Goal: Information Seeking & Learning: Learn about a topic

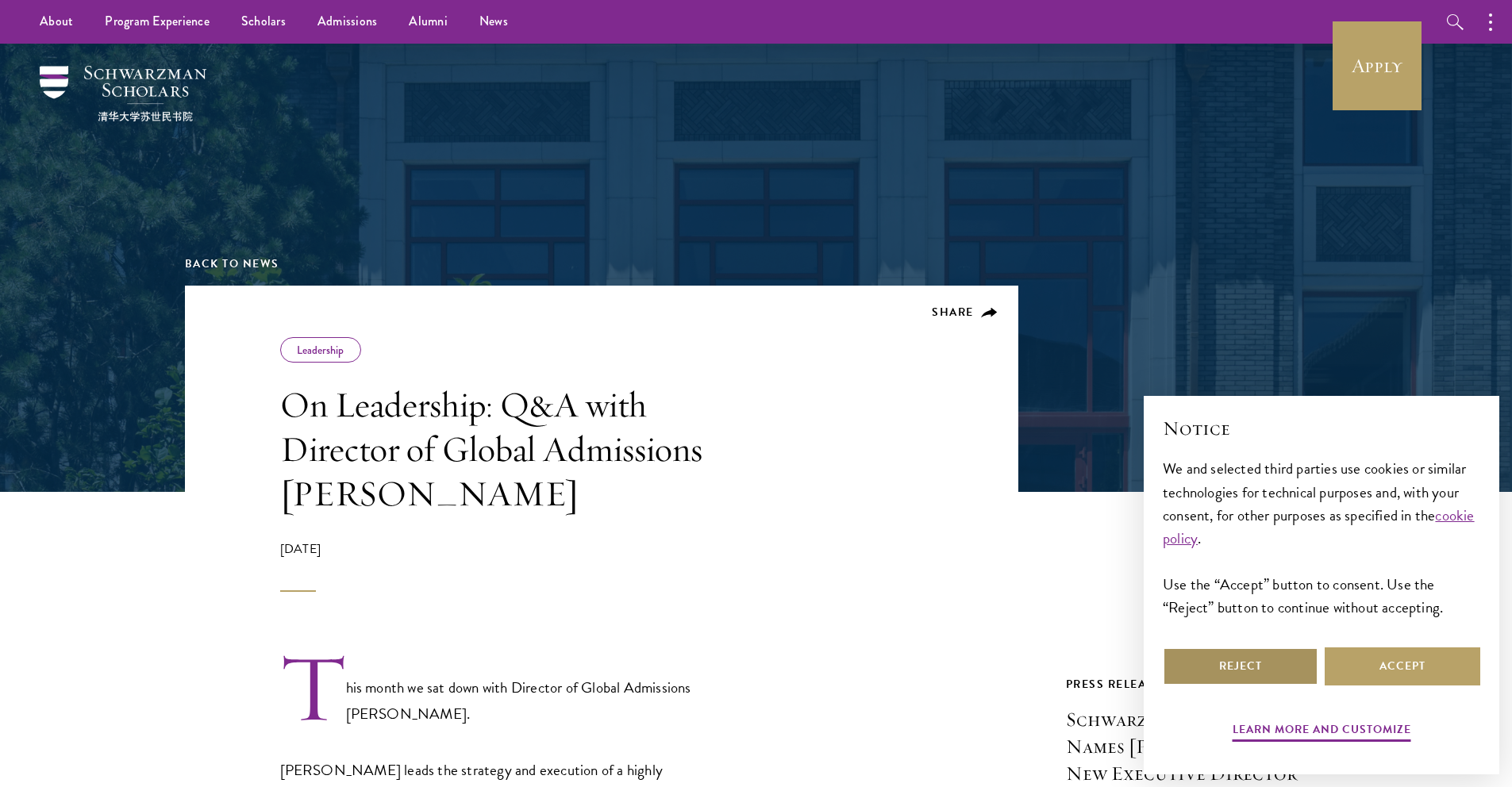
click at [1241, 665] on button "Reject" at bounding box center [1241, 667] width 155 height 38
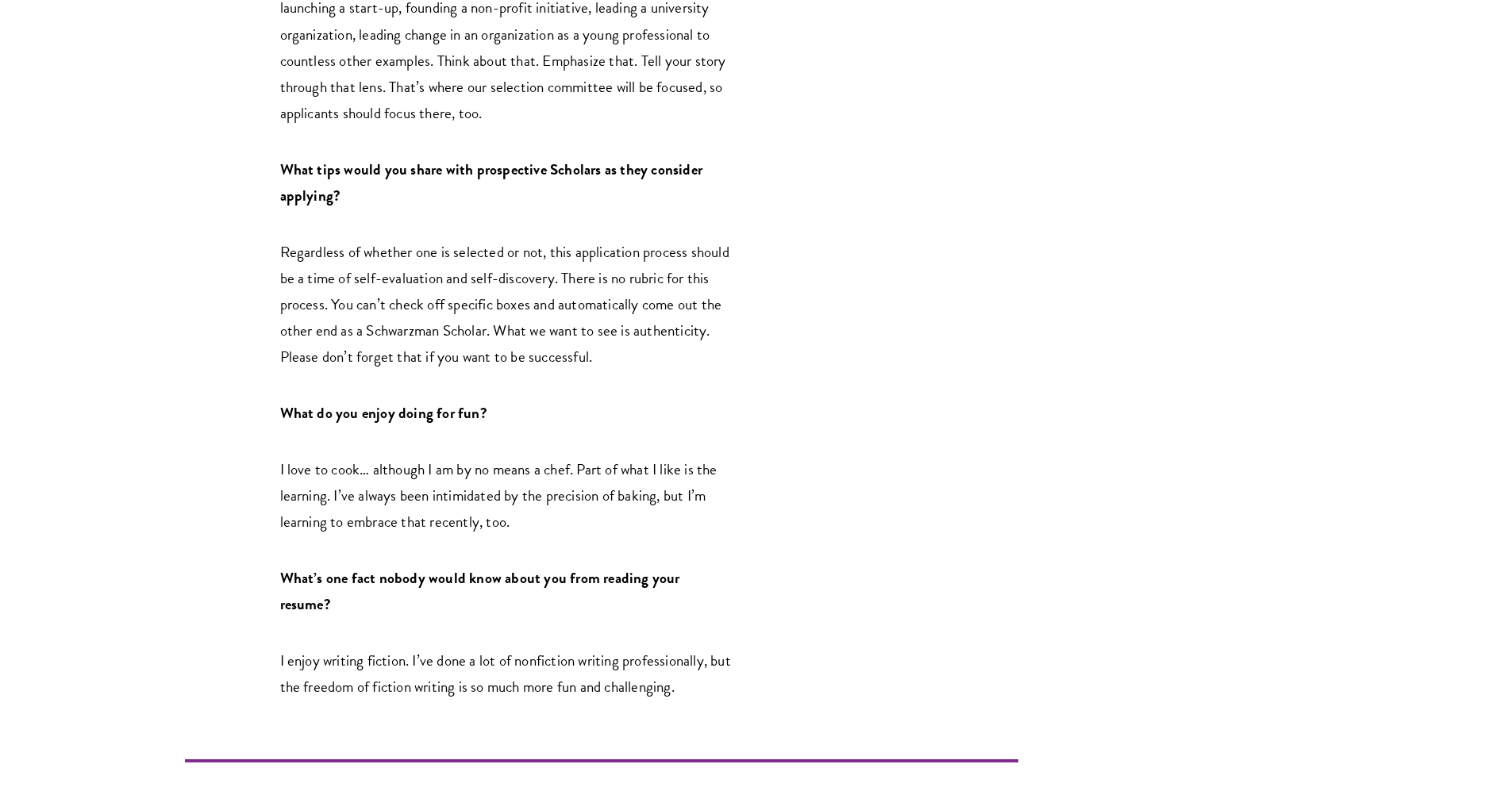
scroll to position [2348, 0]
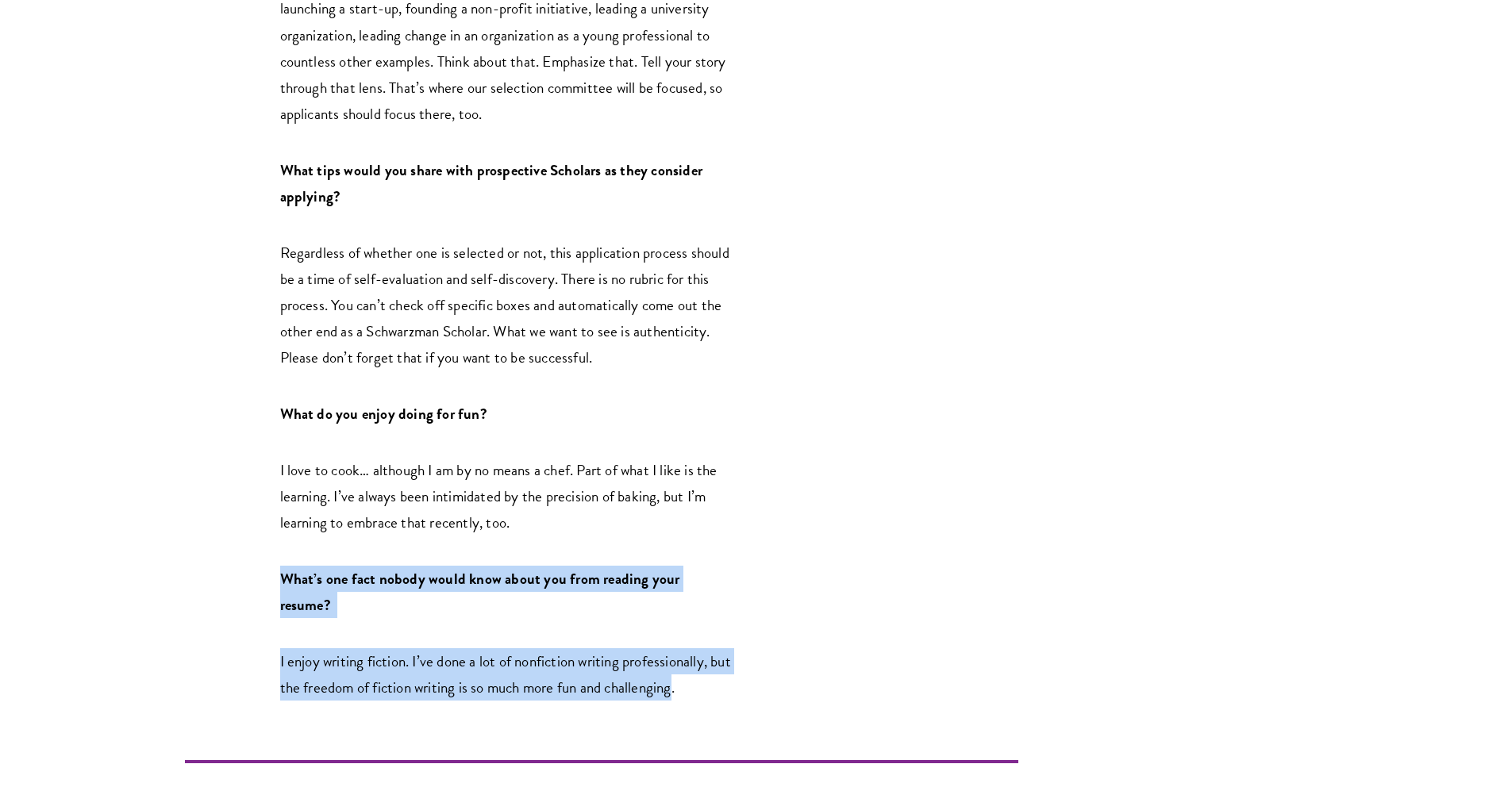
drag, startPoint x: 701, startPoint y: 642, endPoint x: 619, endPoint y: 506, distance: 158.8
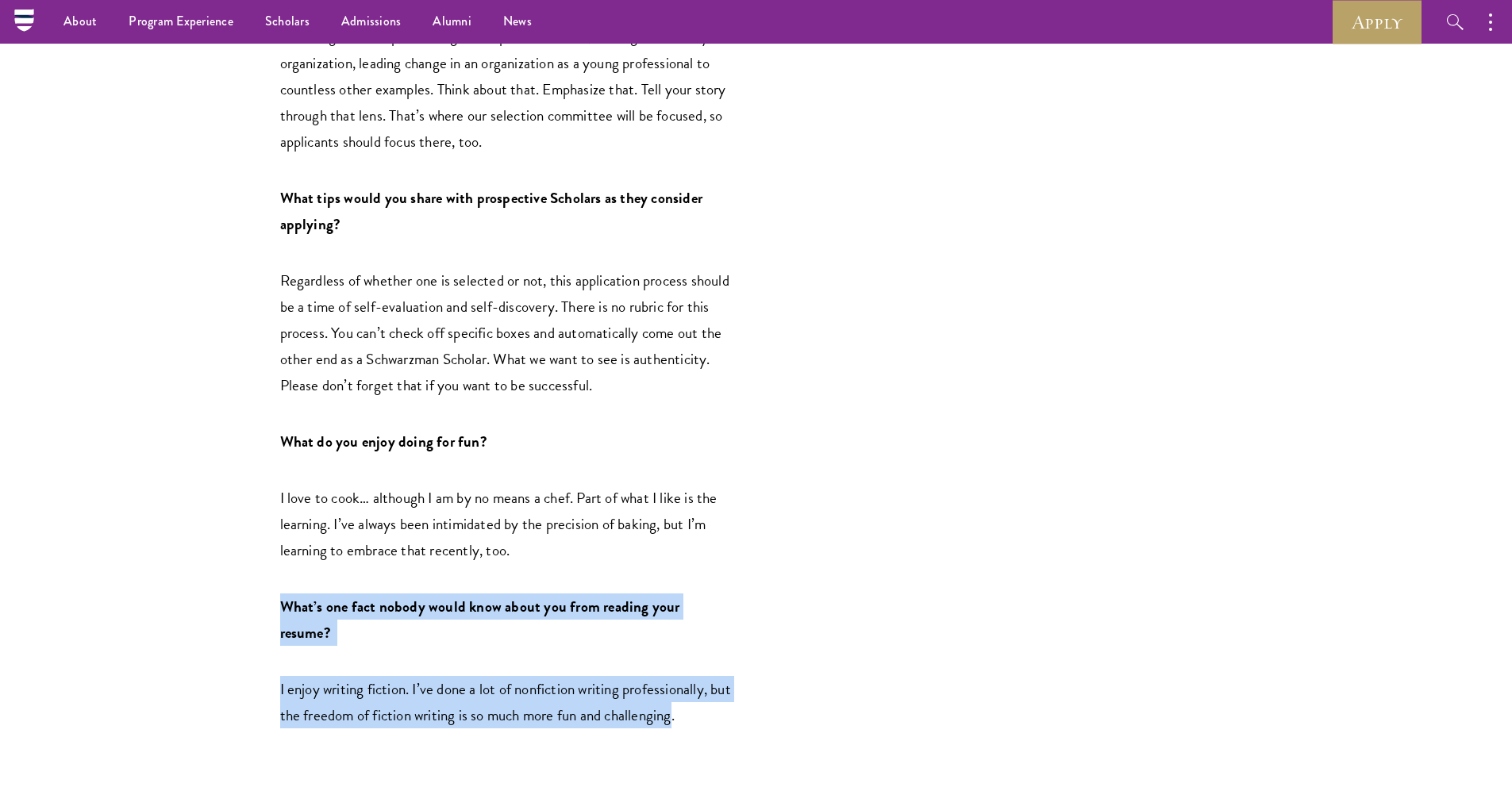
scroll to position [2322, 0]
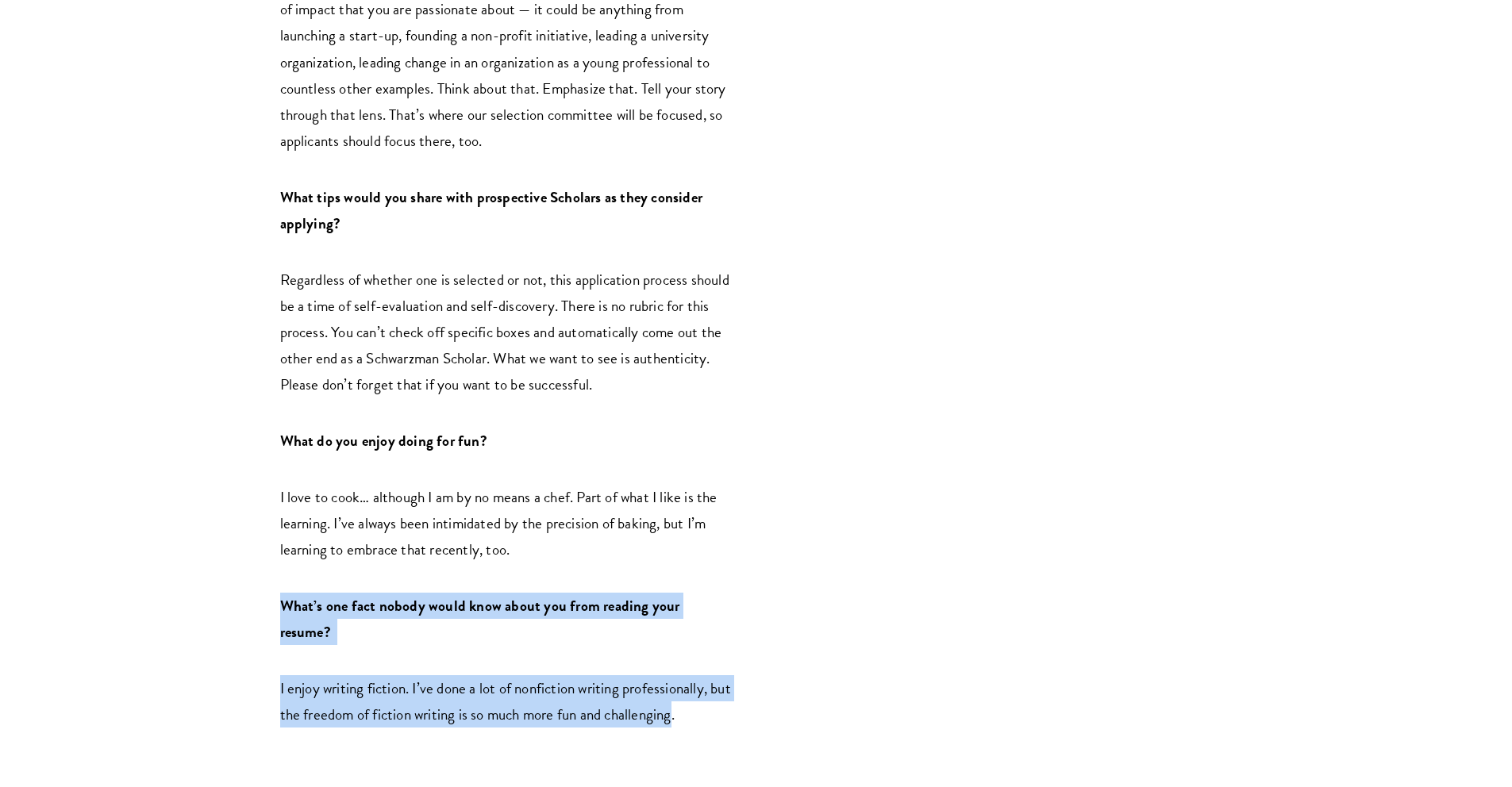
click at [597, 593] on p "What’s one fact nobody would know about you from reading your resume?" at bounding box center [506, 619] width 453 height 52
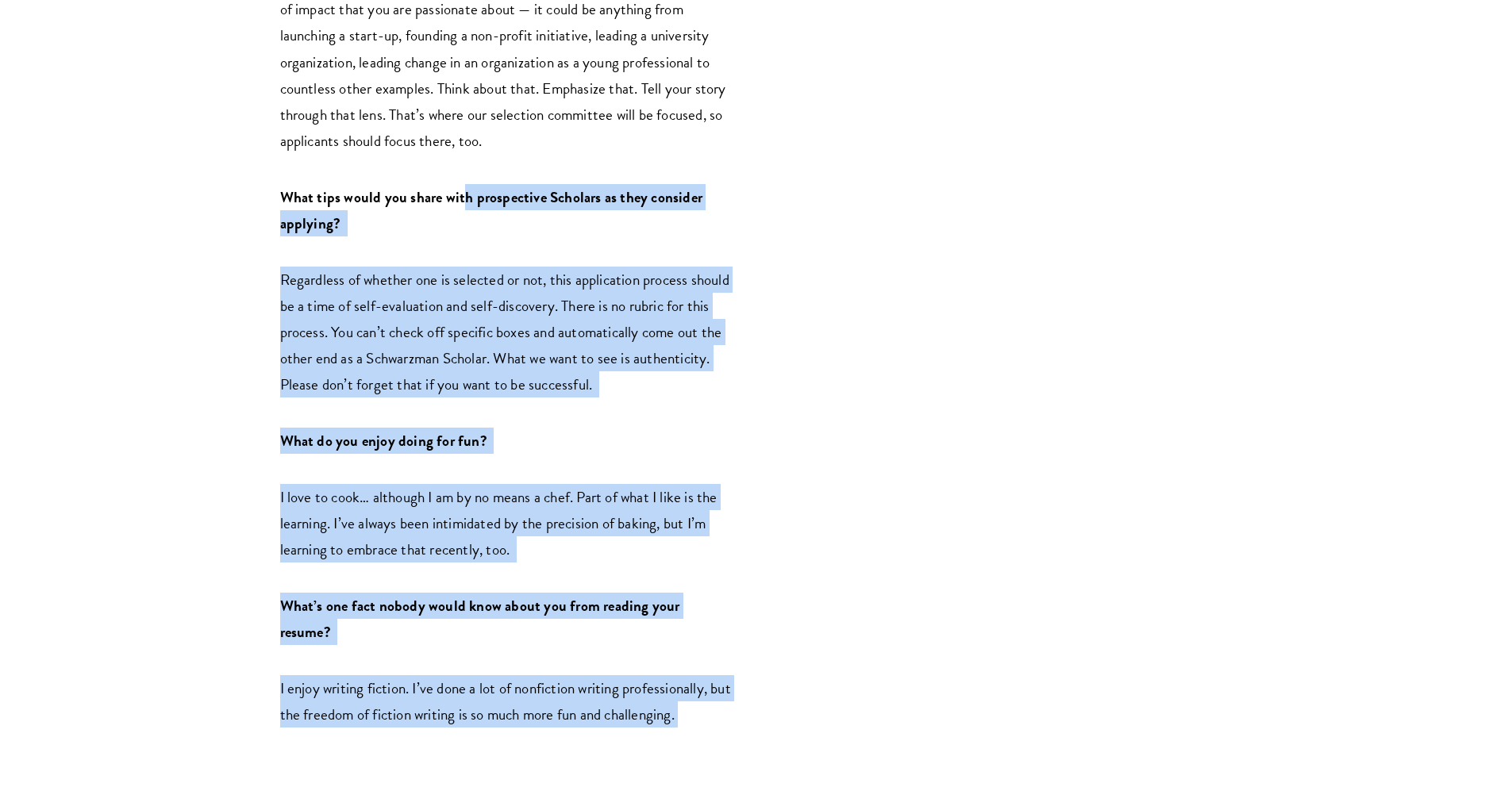
drag, startPoint x: 710, startPoint y: 666, endPoint x: 464, endPoint y: 149, distance: 572.5
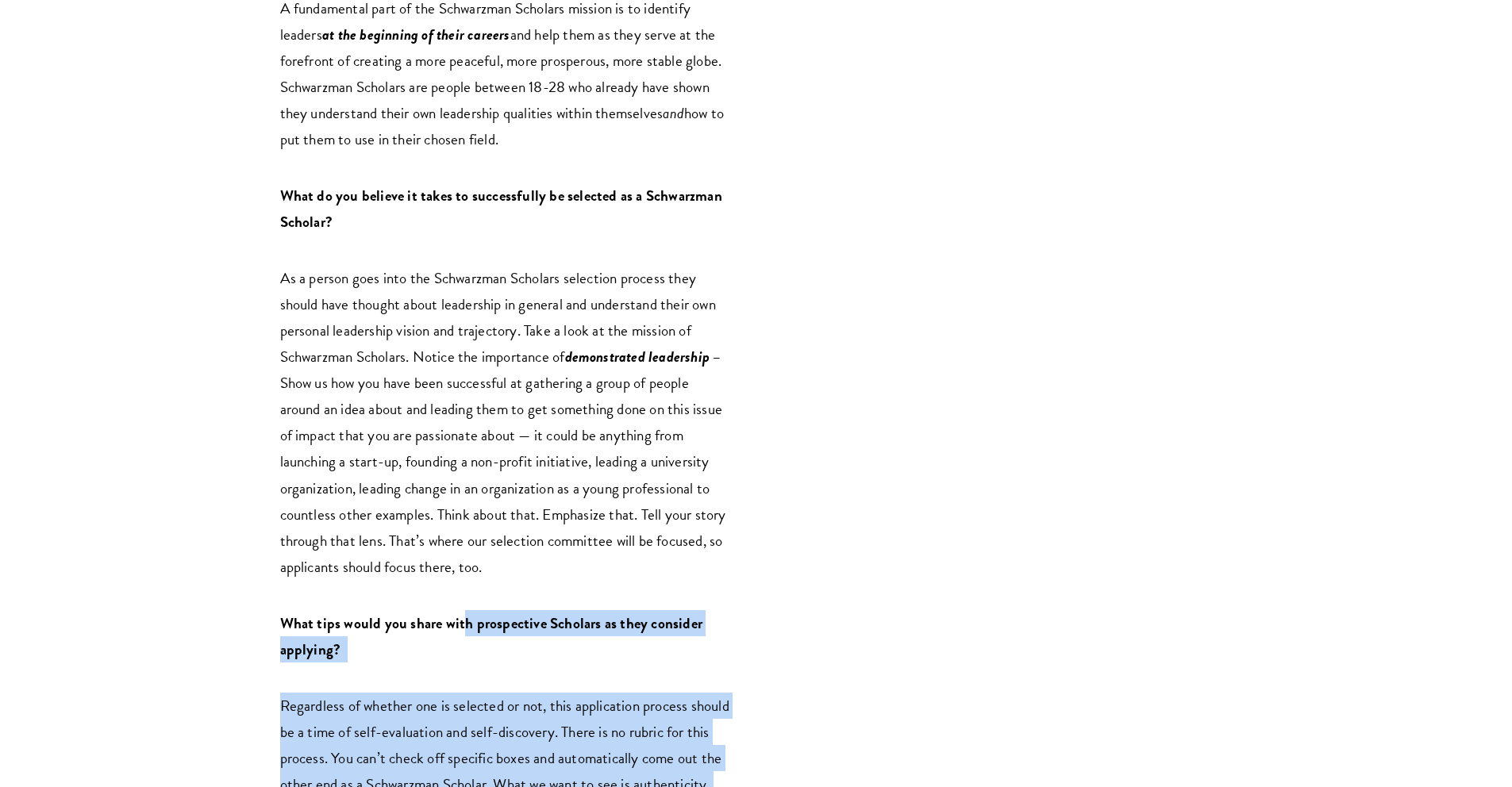
scroll to position [2138, 0]
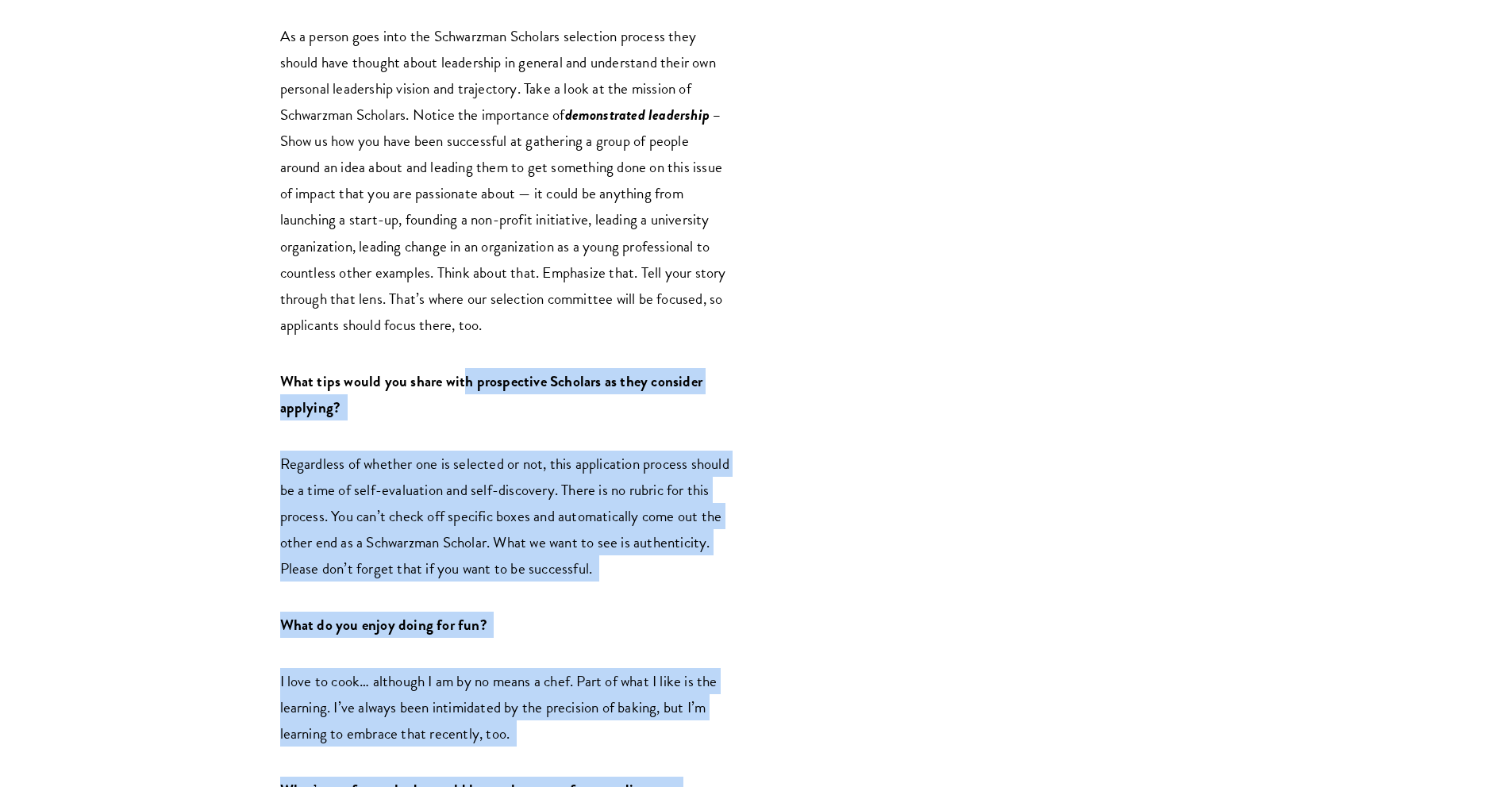
click at [560, 515] on span "Regardless of whether one is selected or not, this application process should b…" at bounding box center [504, 516] width 449 height 127
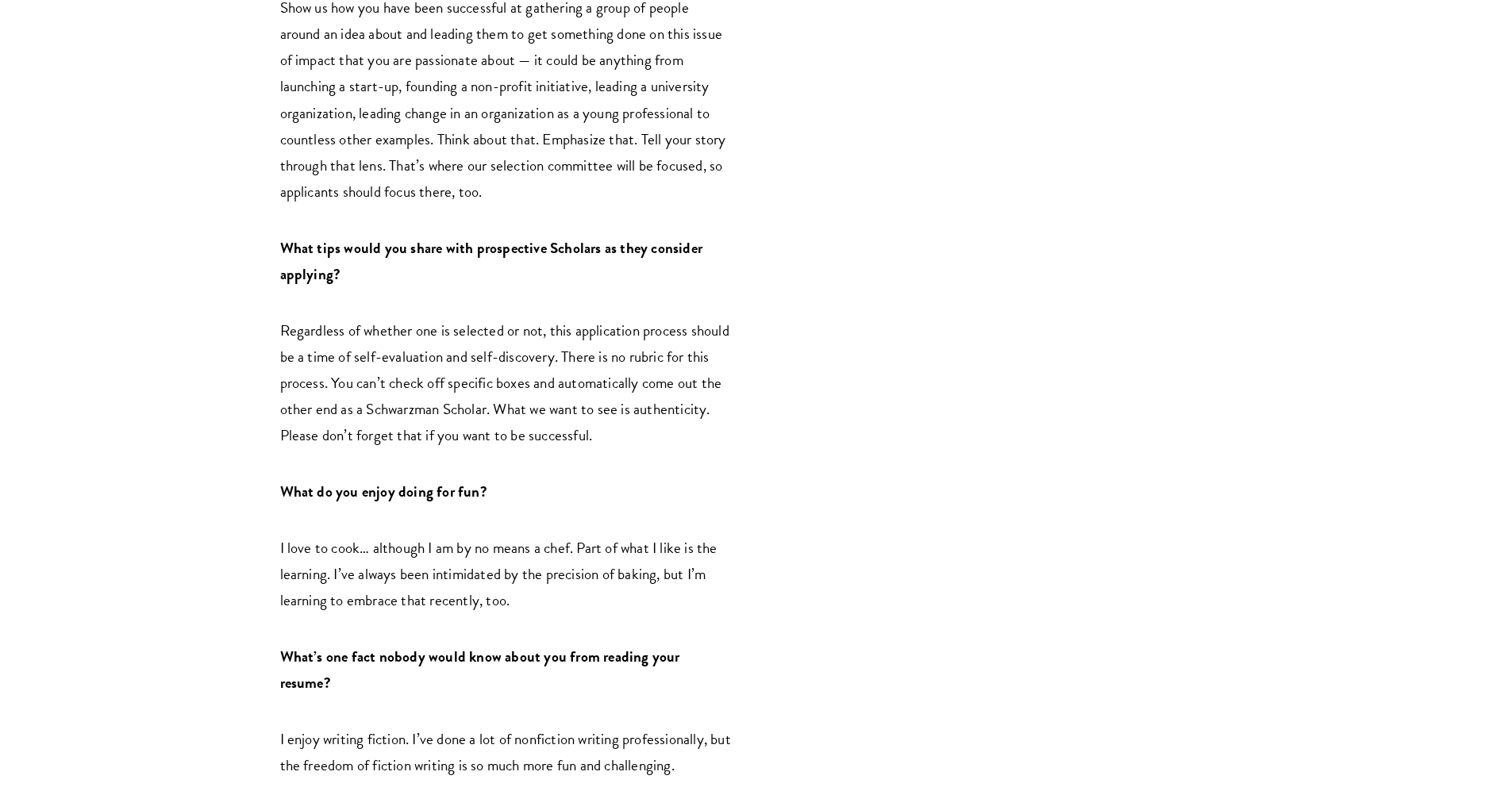
scroll to position [2318, 0]
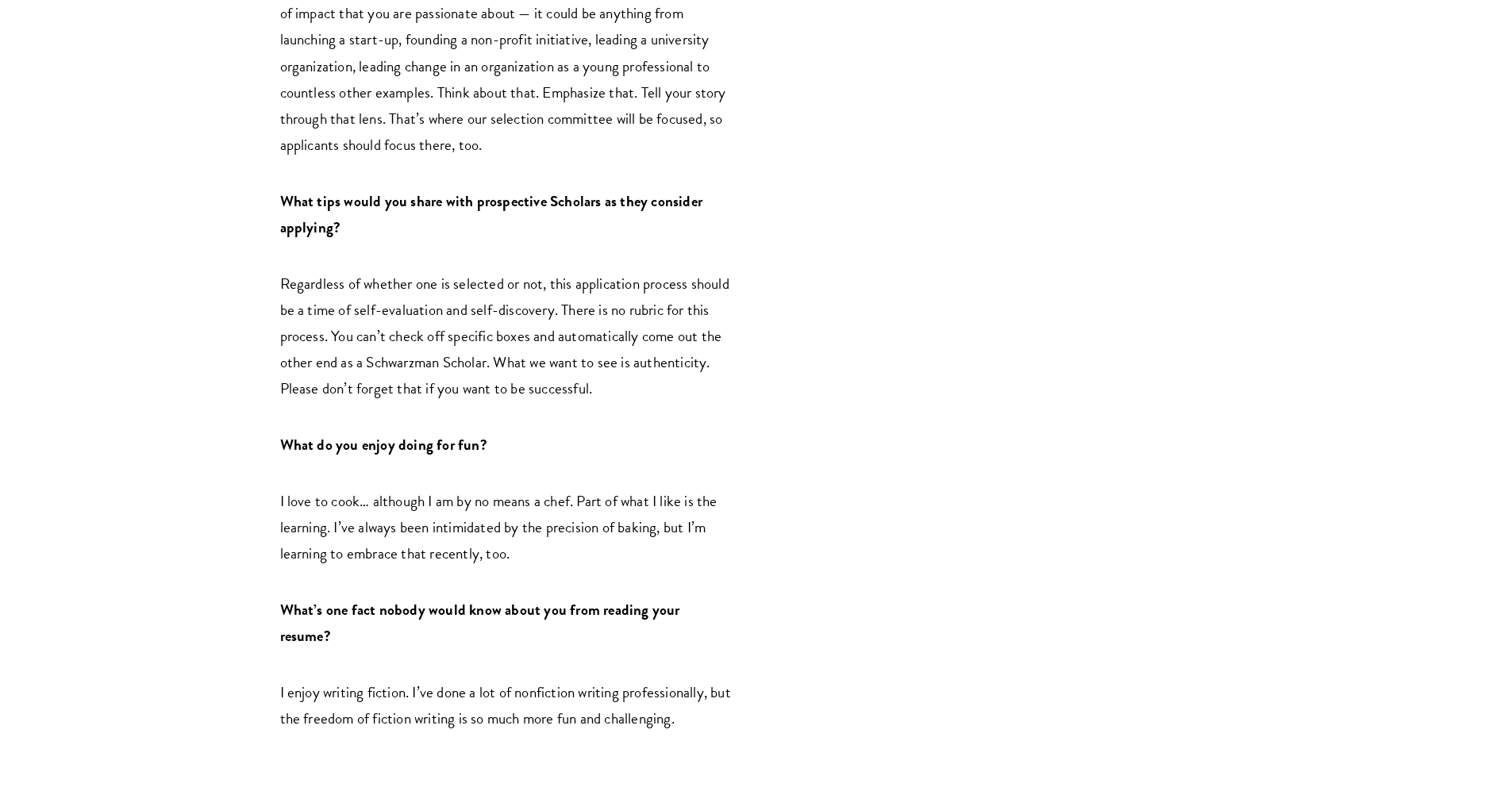
click at [597, 302] on span "Regardless of whether one is selected or not, this application process should b…" at bounding box center [504, 335] width 449 height 127
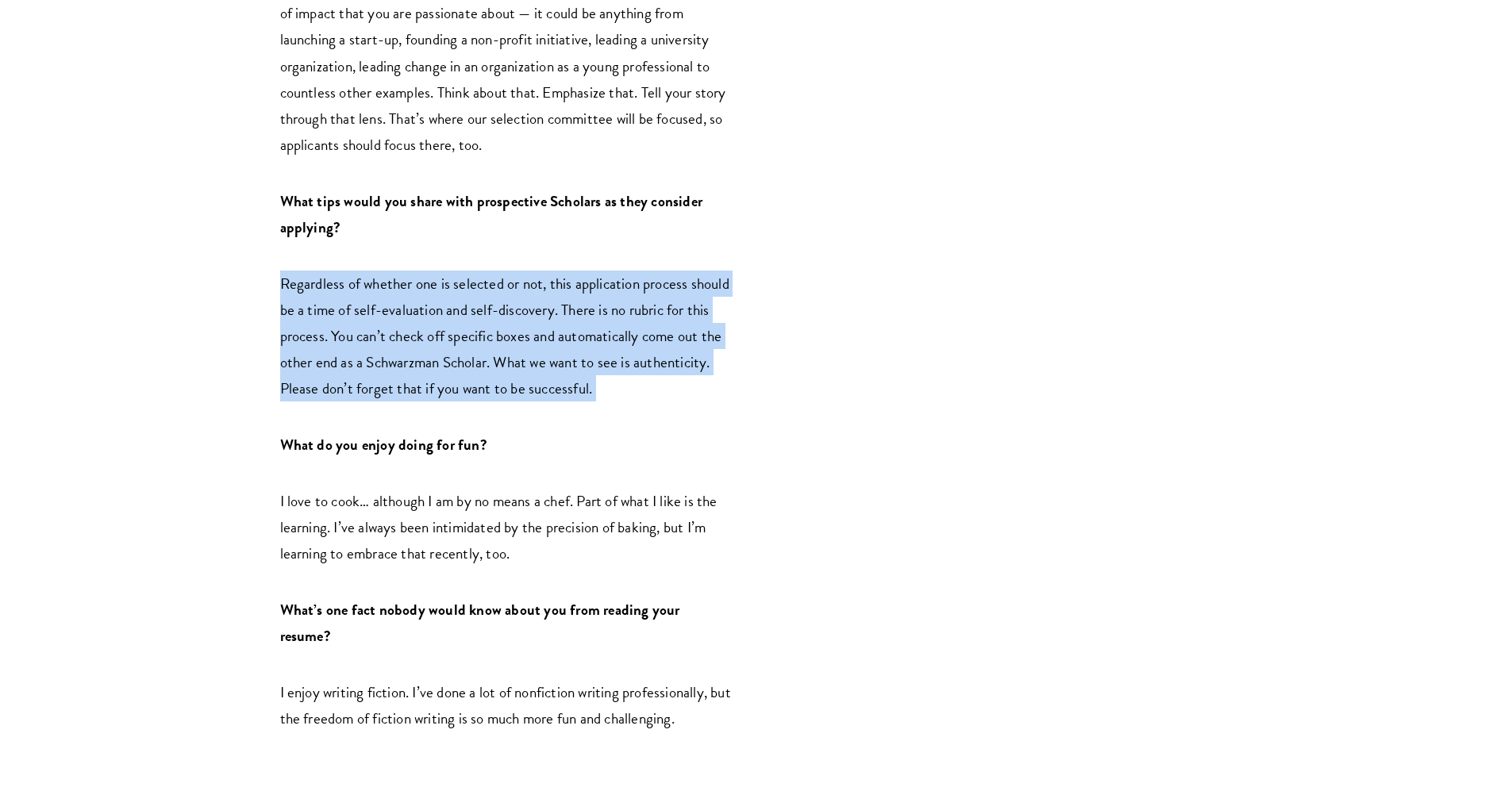
click at [597, 302] on span "Regardless of whether one is selected or not, this application process should b…" at bounding box center [504, 335] width 449 height 127
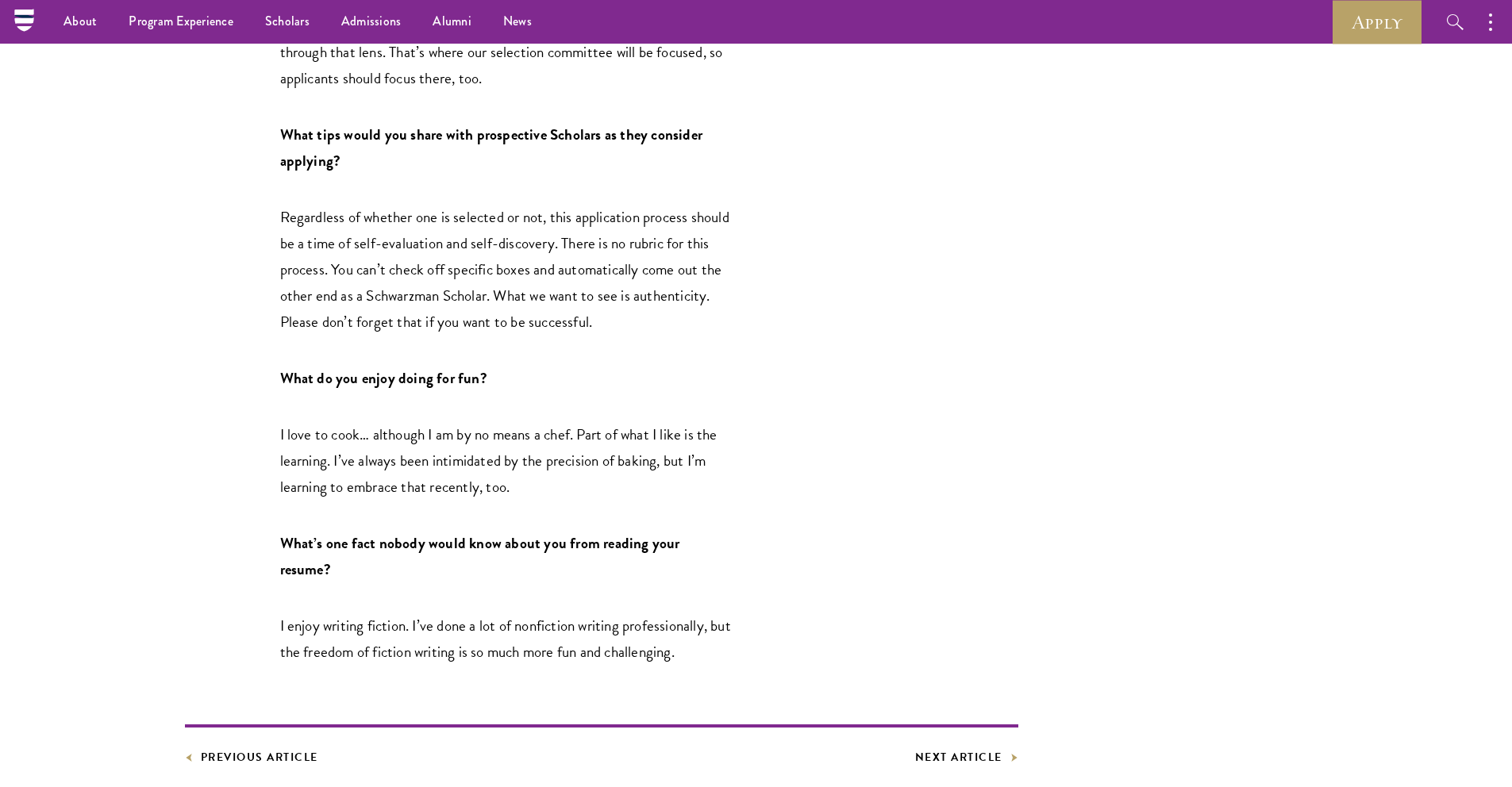
scroll to position [2383, 0]
click at [532, 425] on span "I love to cook… although I am by no means a chef. Part of what I like is the le…" at bounding box center [499, 462] width 437 height 75
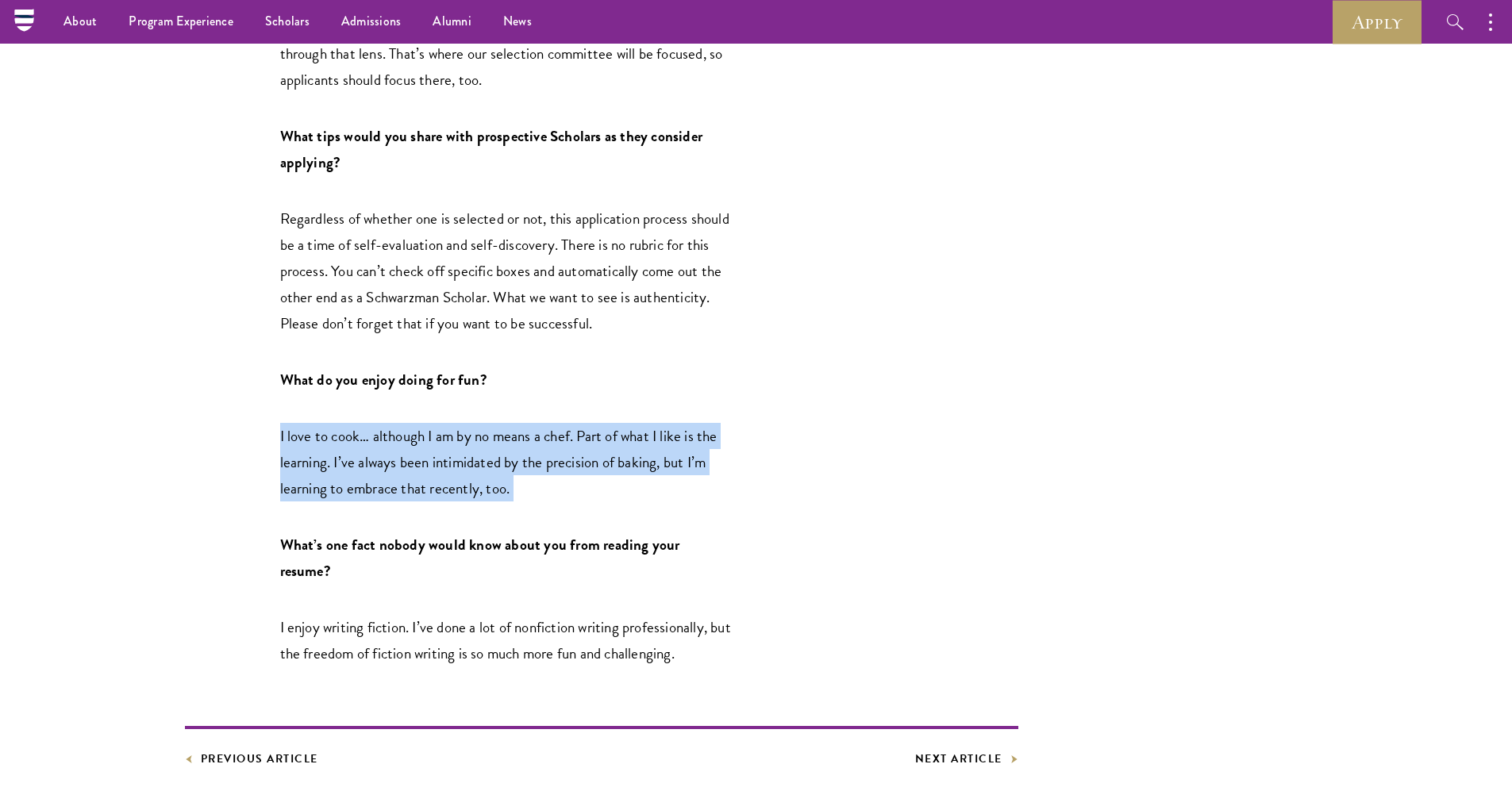
click at [532, 425] on span "I love to cook… although I am by no means a chef. Part of what I like is the le…" at bounding box center [499, 462] width 437 height 75
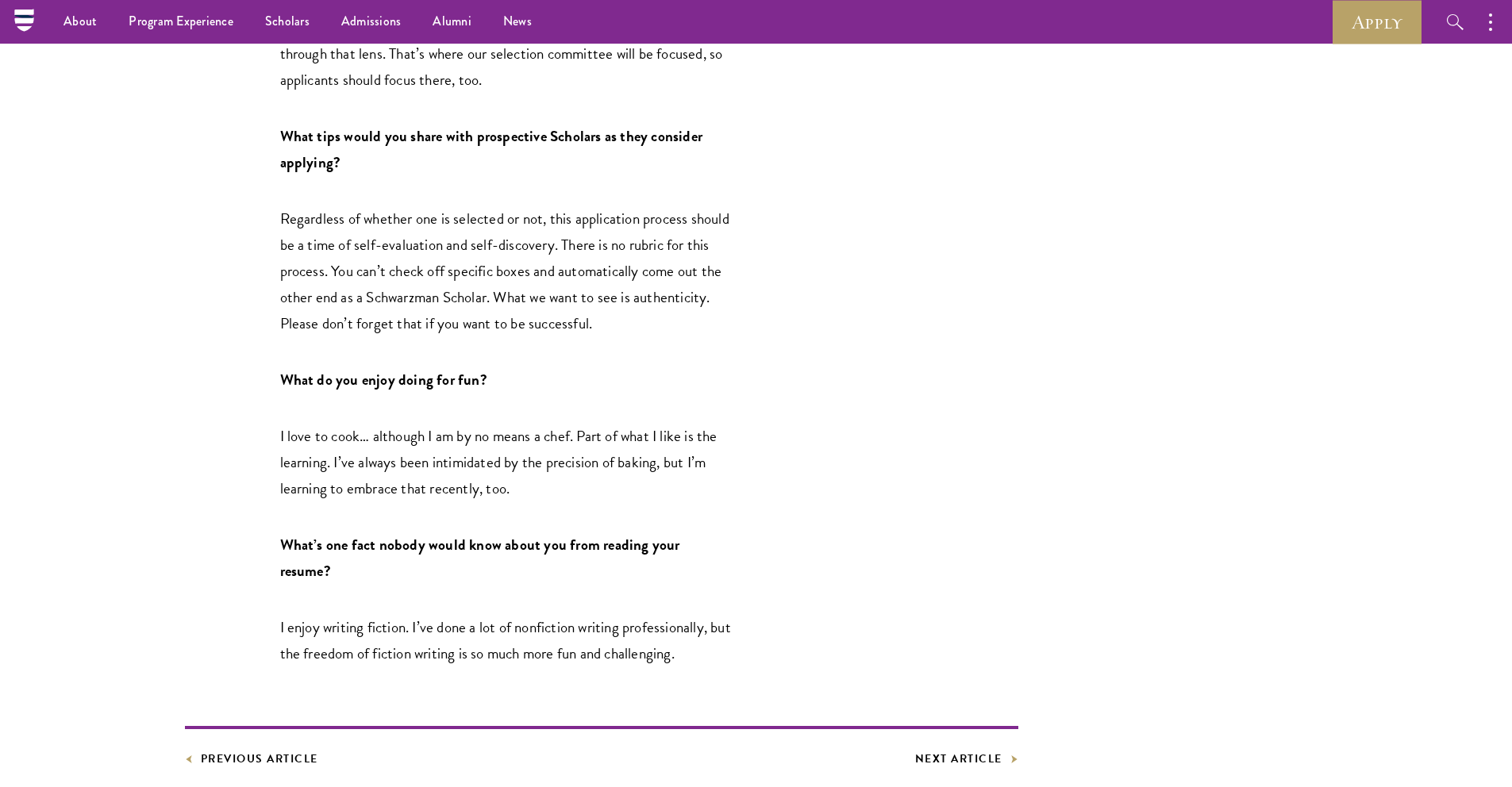
click at [383, 423] on p "I love to cook… although I am by no means a chef. Part of what I like is the le…" at bounding box center [506, 462] width 453 height 79
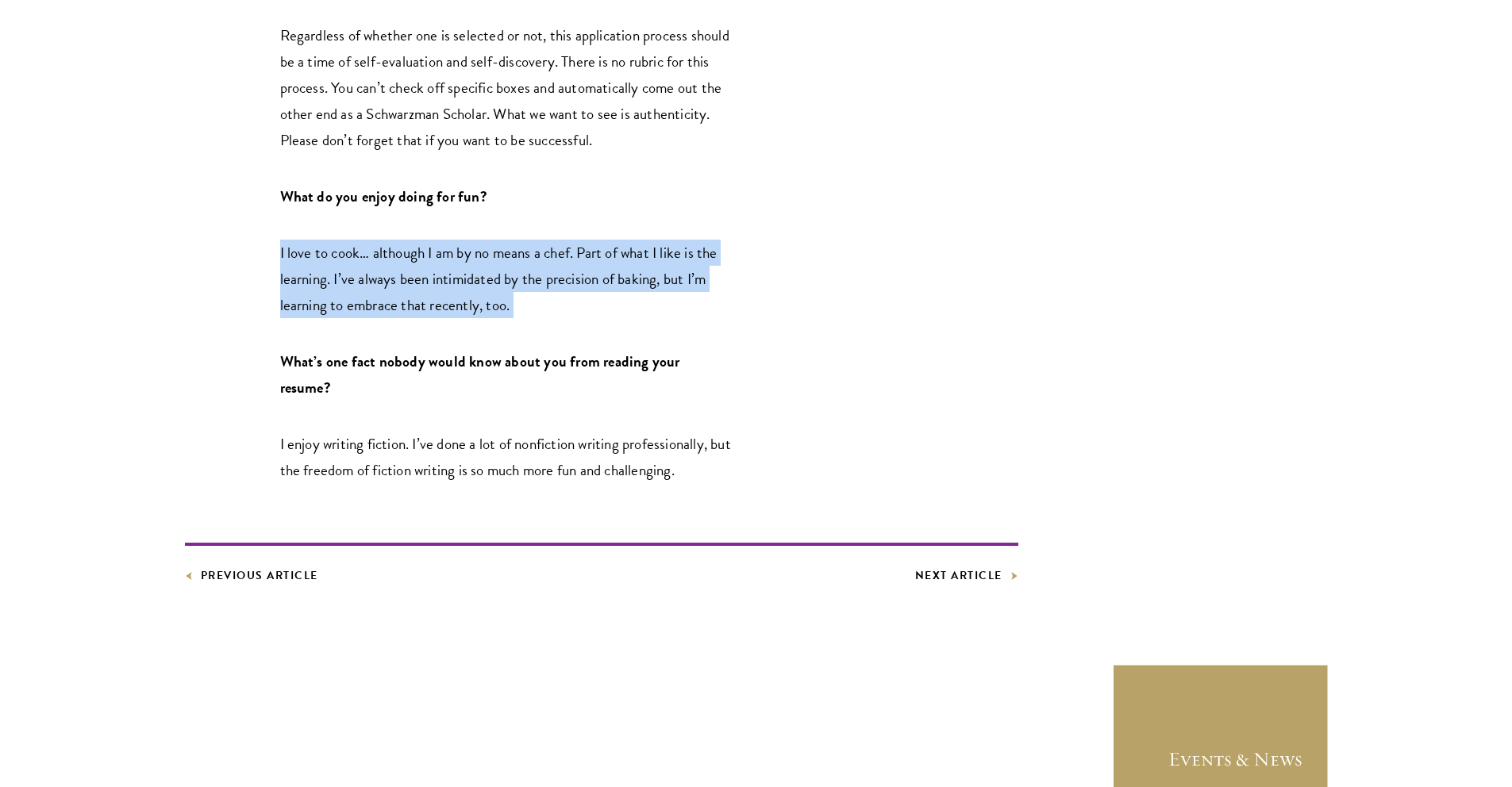
scroll to position [2567, 0]
click at [383, 432] on span "I enjoy writing fiction. I’ve done a lot of nonfiction writing professionally, …" at bounding box center [505, 456] width 451 height 49
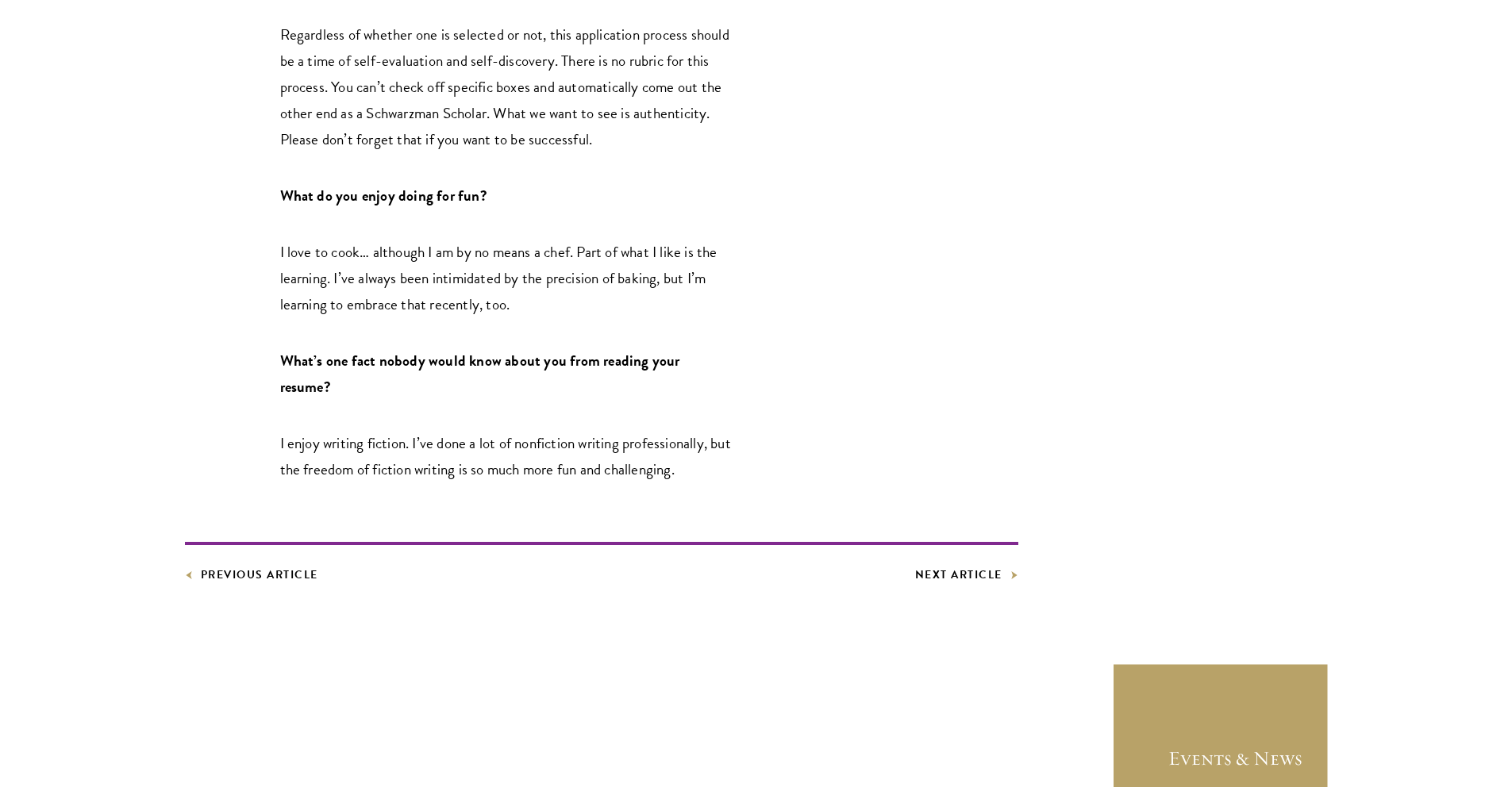
click at [383, 432] on span "I enjoy writing fiction. I’ve done a lot of nonfiction writing professionally, …" at bounding box center [505, 456] width 451 height 49
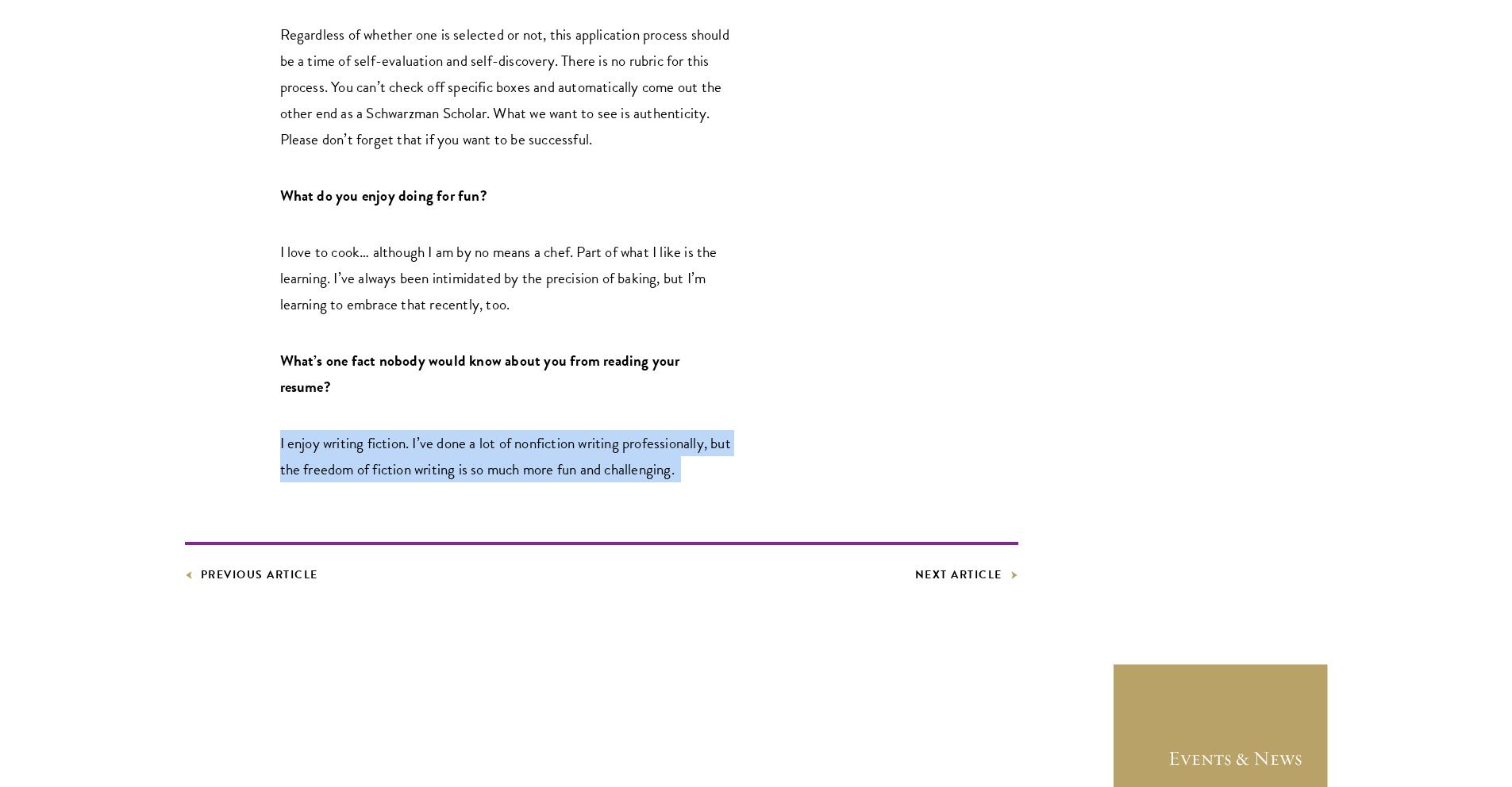
click at [383, 432] on span "I enjoy writing fiction. I’ve done a lot of nonfiction writing professionally, …" at bounding box center [505, 456] width 451 height 49
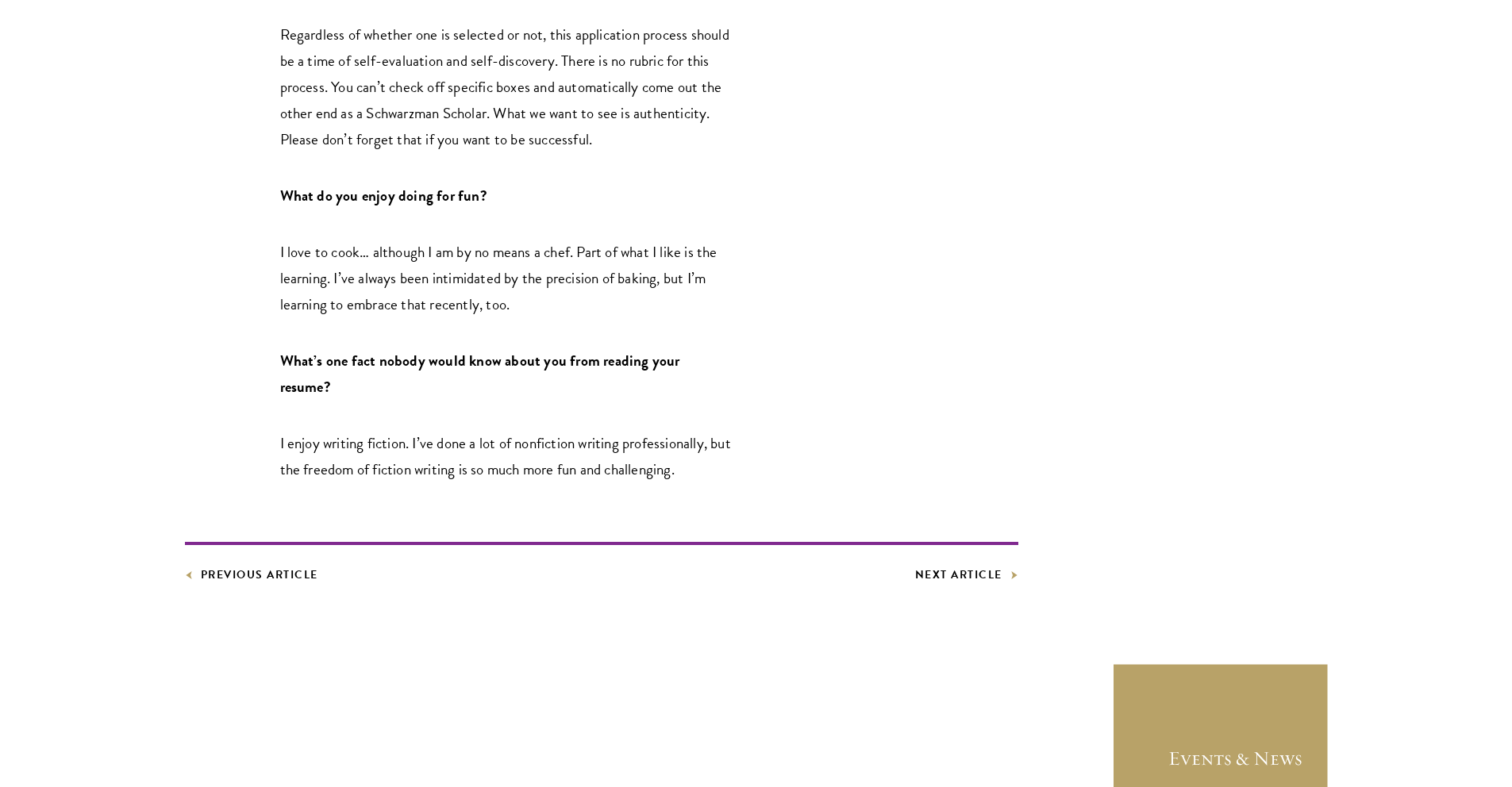
click at [383, 432] on span "I enjoy writing fiction. I’ve done a lot of nonfiction writing professionally, …" at bounding box center [505, 456] width 451 height 49
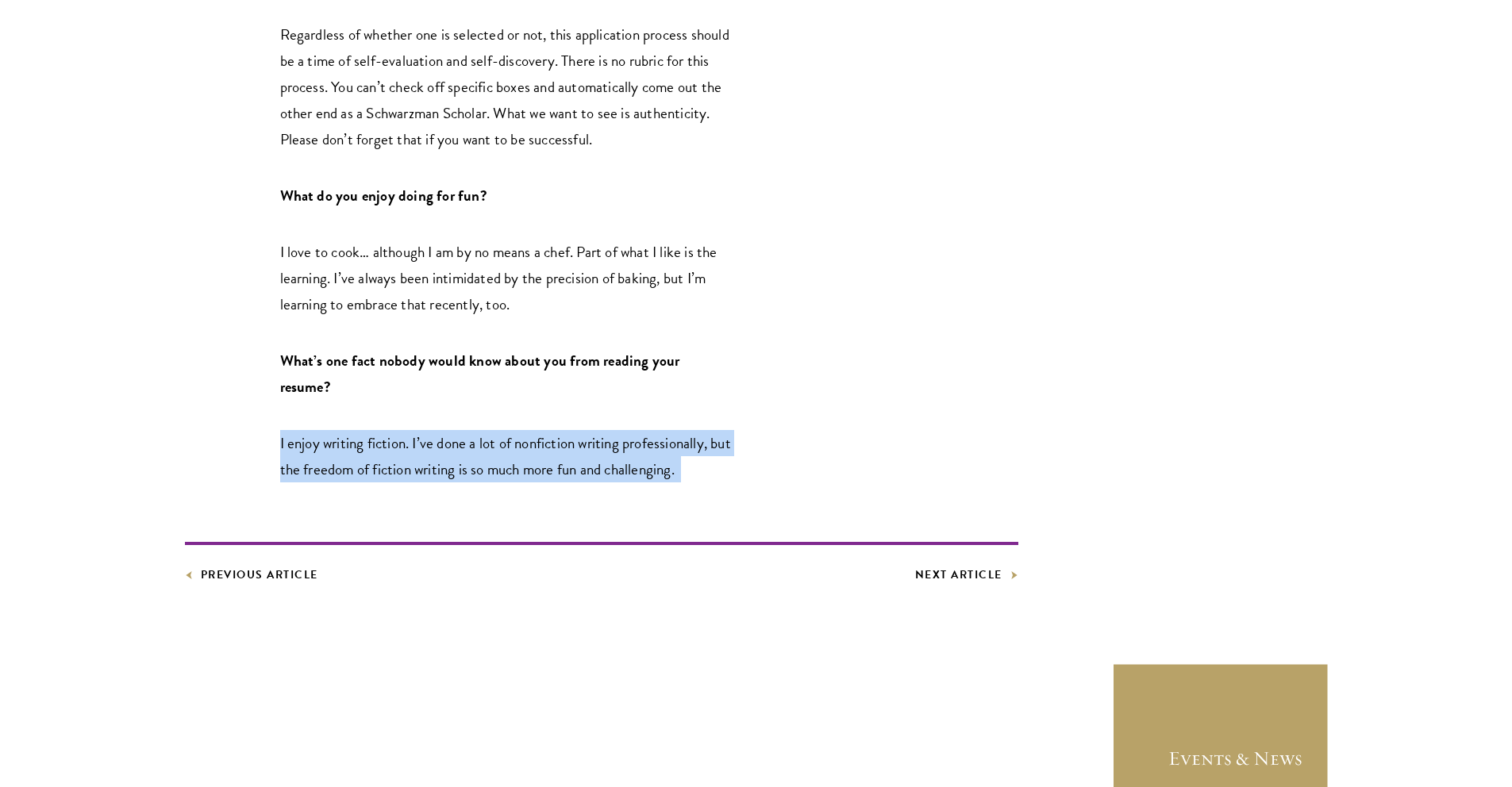
click at [383, 432] on span "I enjoy writing fiction. I’ve done a lot of nonfiction writing professionally, …" at bounding box center [505, 456] width 451 height 49
drag, startPoint x: 380, startPoint y: 393, endPoint x: 393, endPoint y: 436, distance: 44.9
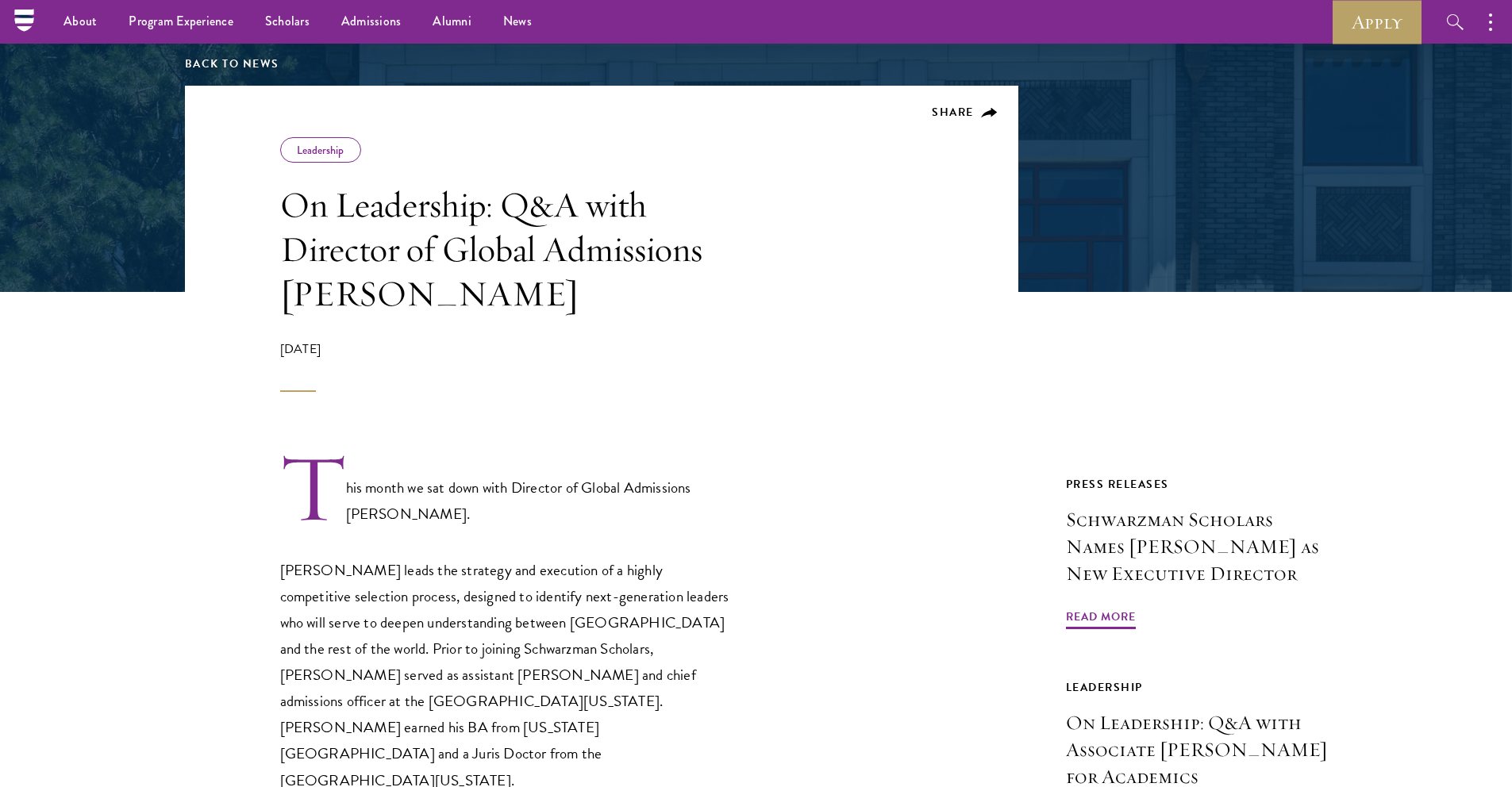
scroll to position [0, 0]
